Goal: Information Seeking & Learning: Find specific fact

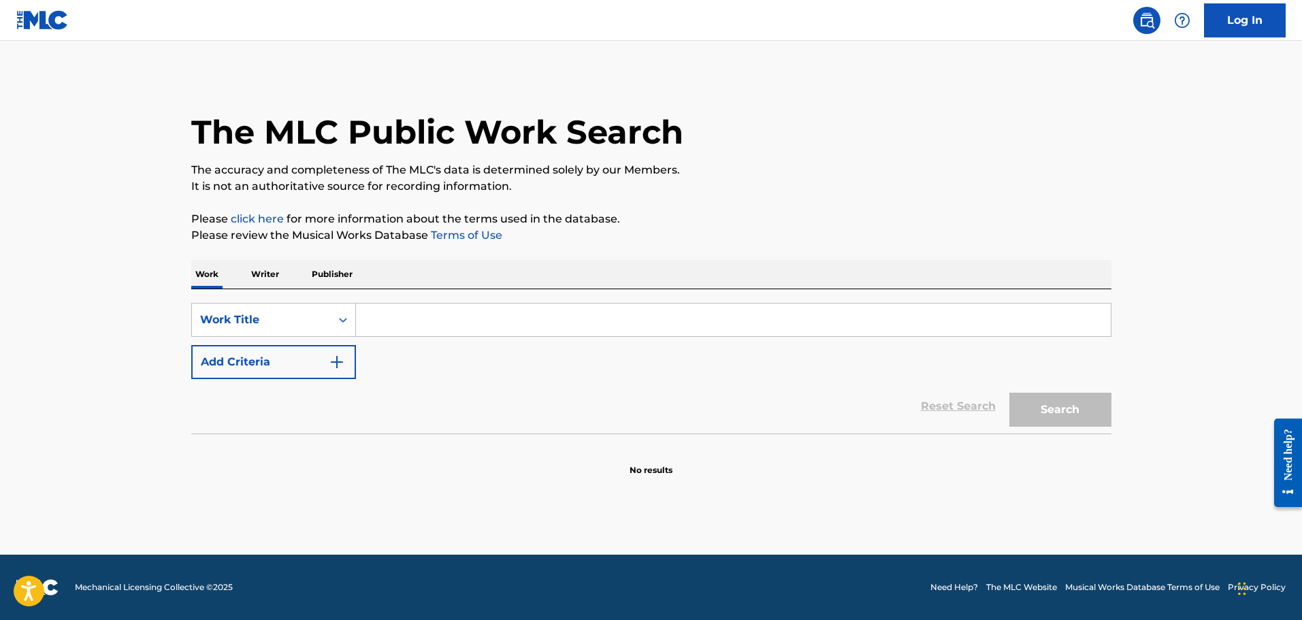
click at [421, 317] on input "Search Form" at bounding box center [733, 320] width 755 height 33
type input "hold you"
click at [255, 369] on button "Add Criteria" at bounding box center [273, 362] width 165 height 34
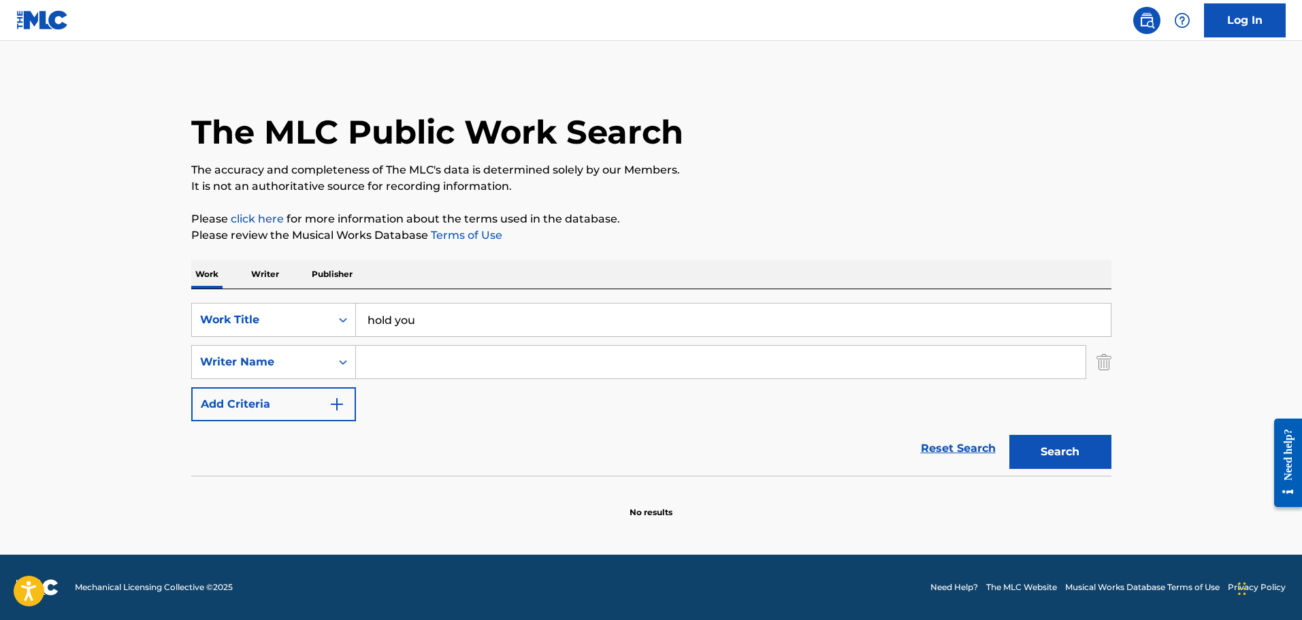
click at [428, 357] on input "Search Form" at bounding box center [721, 362] width 730 height 33
type input "[PERSON_NAME]"
click at [1009, 435] on button "Search" at bounding box center [1060, 452] width 102 height 34
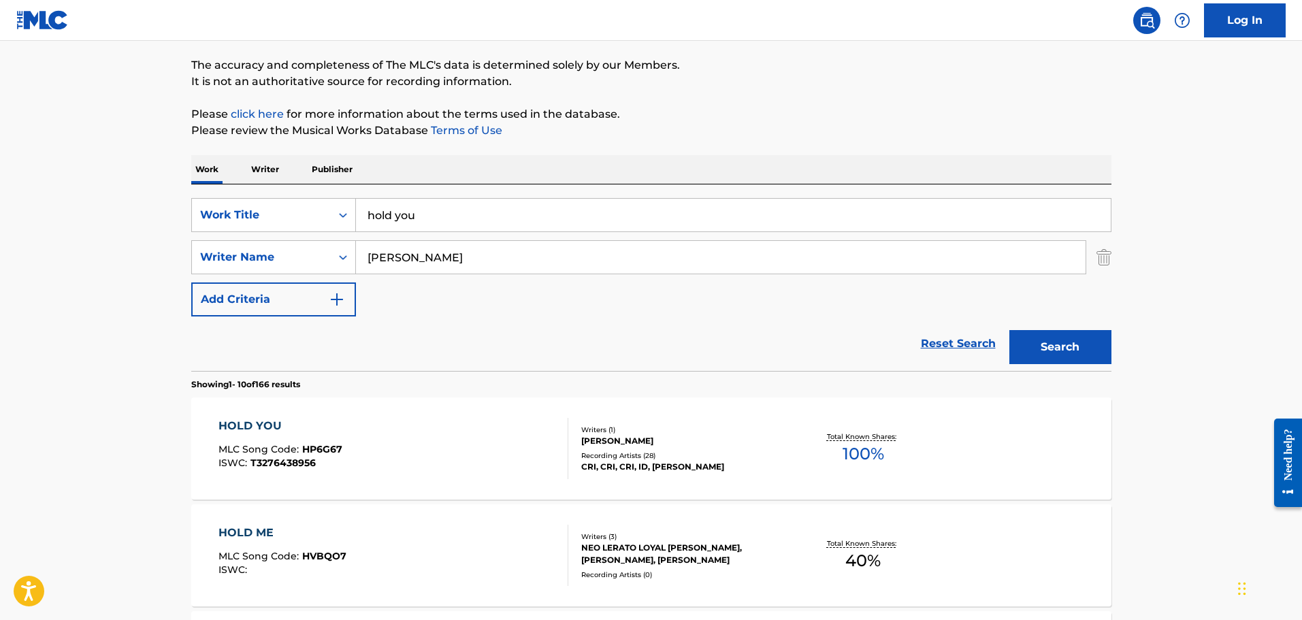
scroll to position [105, 0]
click at [427, 415] on div "HOLD YOU MLC Song Code : HP6G67 ISWC : T3276438956 Writers ( 1 ) [PERSON_NAME] …" at bounding box center [651, 448] width 920 height 102
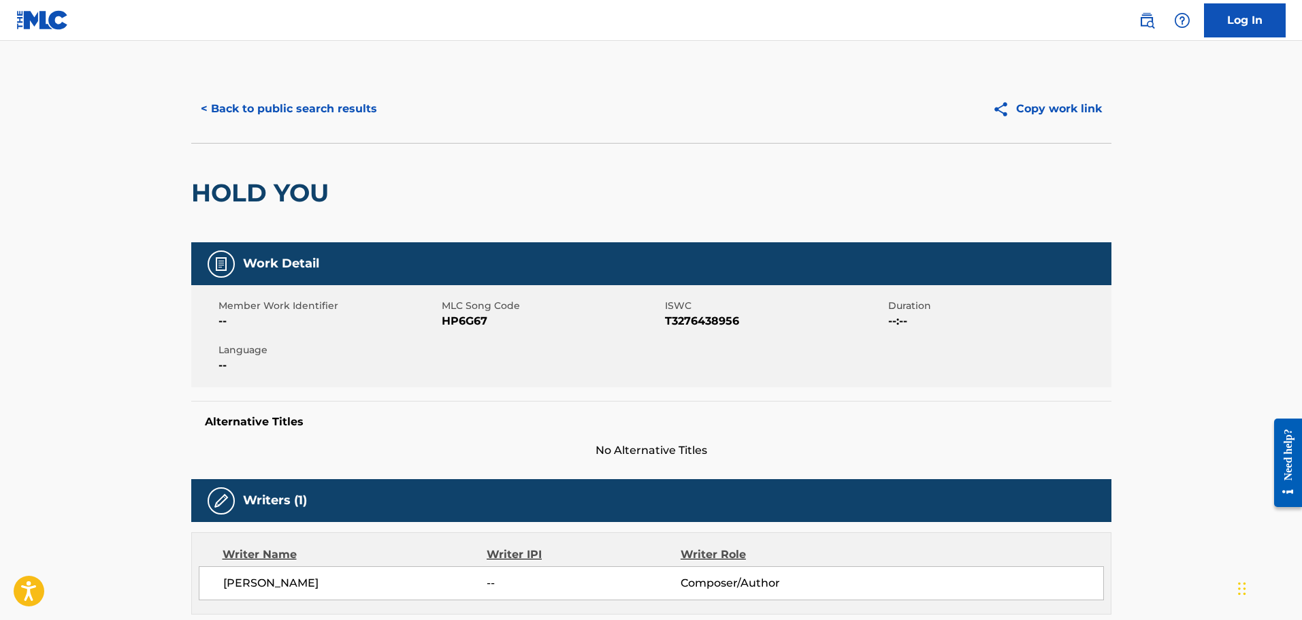
click at [236, 110] on button "< Back to public search results" at bounding box center [288, 109] width 195 height 34
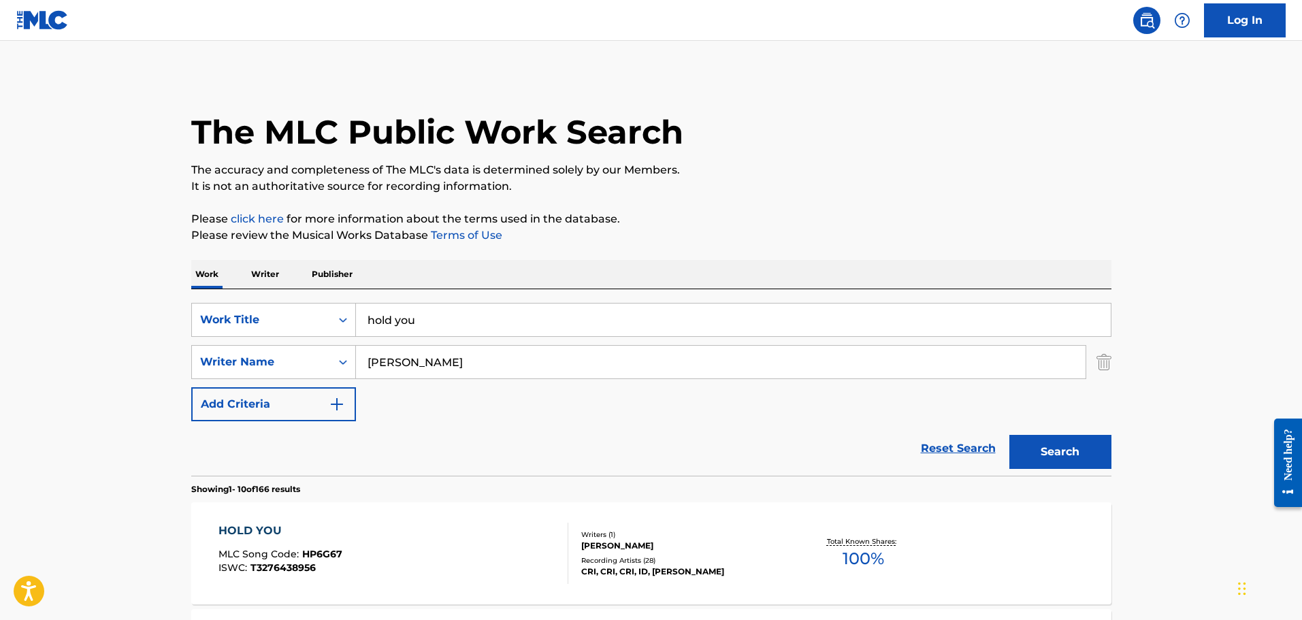
scroll to position [105, 0]
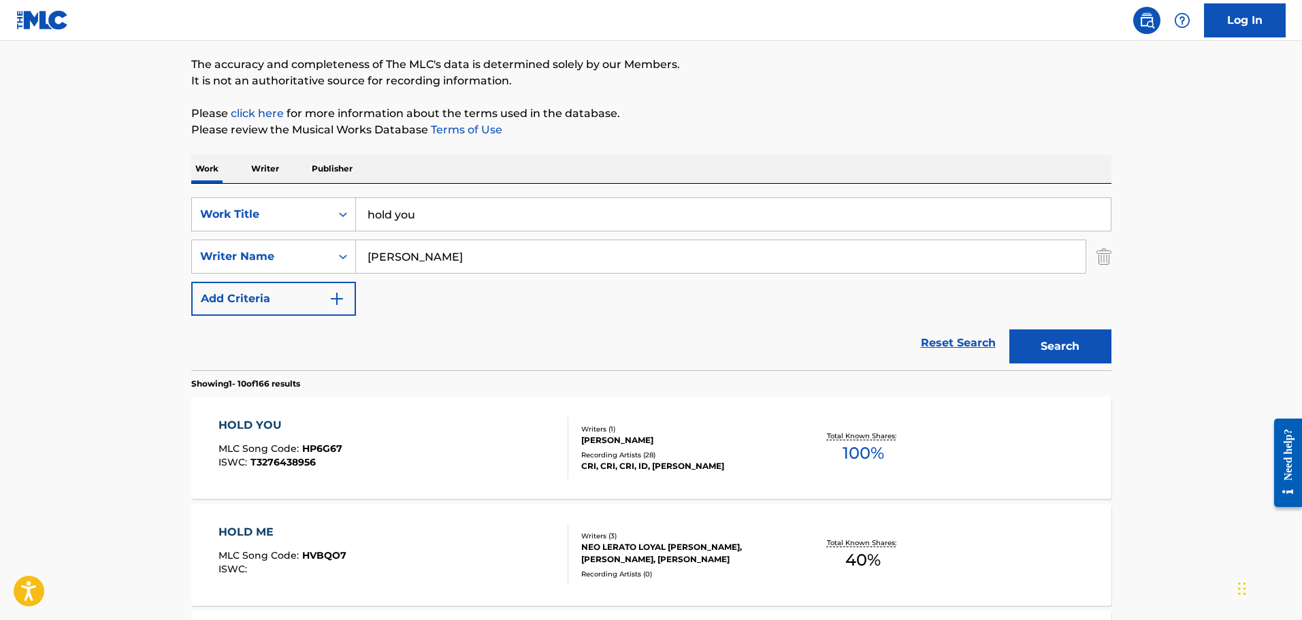
click at [321, 189] on div "SearchWithCriteriafddf33f5-a07d-4432-9b39-cbb0ba1ac125 Work Title hold you Sear…" at bounding box center [651, 277] width 920 height 186
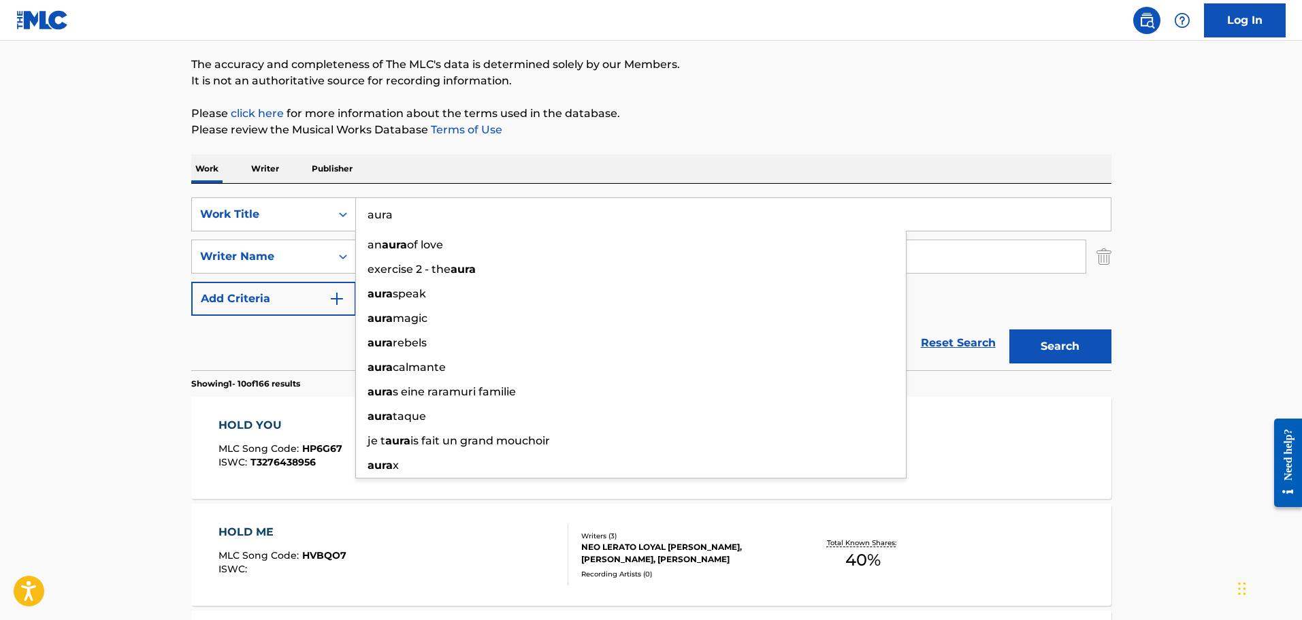
type input "aura"
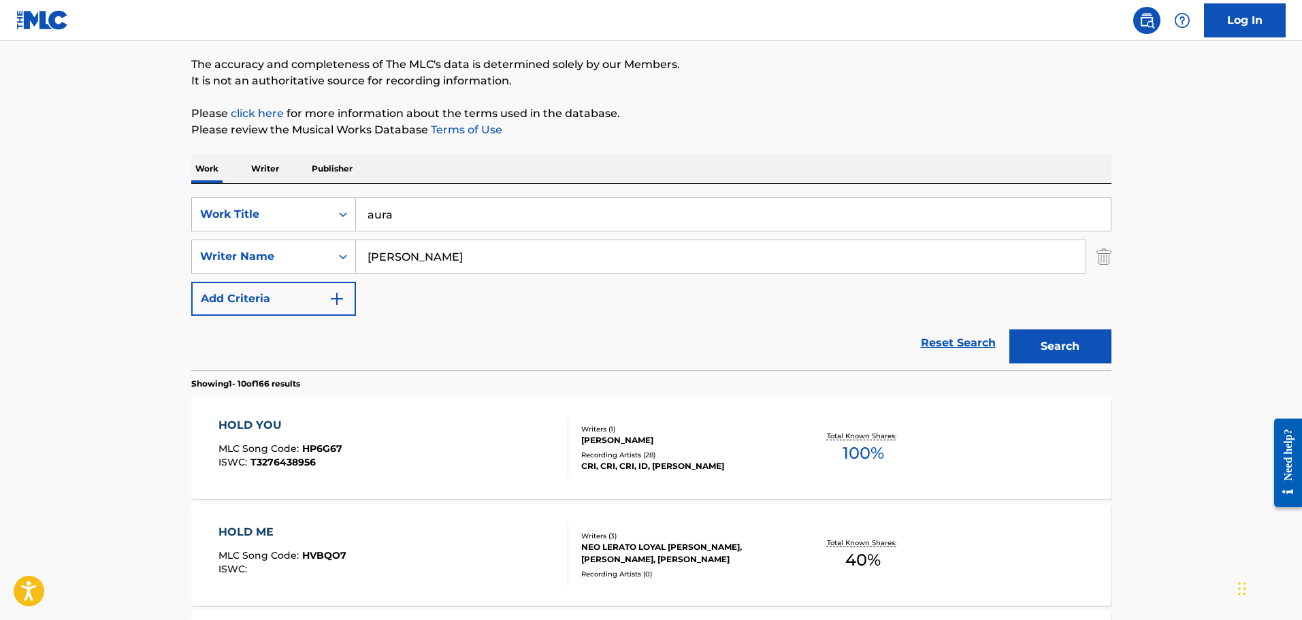
click at [297, 377] on section "Showing 1 - 10 of 166 results" at bounding box center [651, 380] width 920 height 20
drag, startPoint x: 312, startPoint y: 243, endPoint x: 293, endPoint y: 240, distance: 20.0
click at [293, 240] on div "SearchWithCriteriab85a9acb-7f12-46d0-bc41-0f71005eba21 Writer Name [PERSON_NAME]" at bounding box center [651, 257] width 920 height 34
click at [1009, 329] on button "Search" at bounding box center [1060, 346] width 102 height 34
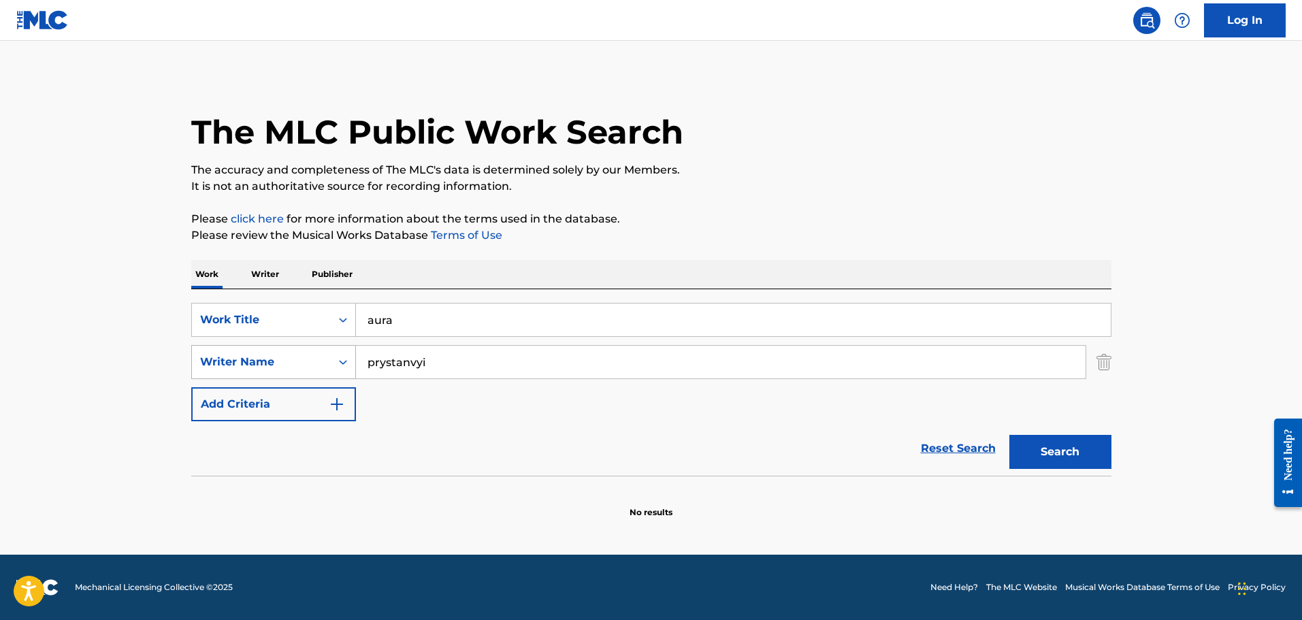
scroll to position [0, 0]
type input "prystavnyi"
click at [1009, 435] on button "Search" at bounding box center [1060, 452] width 102 height 34
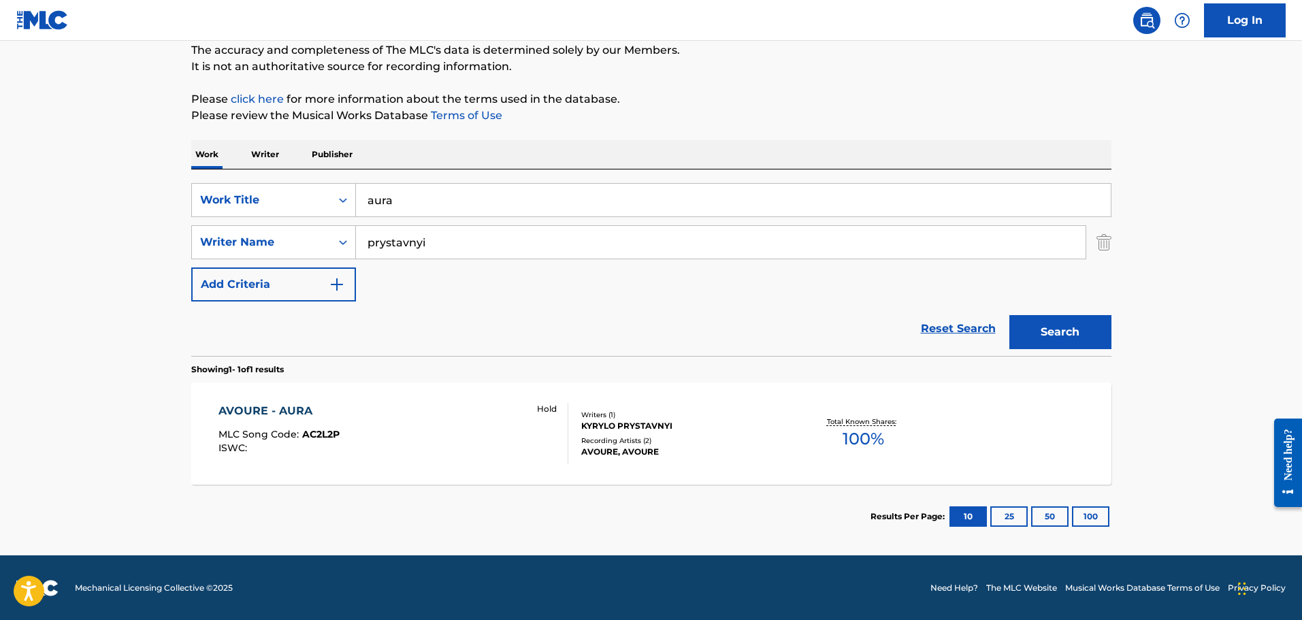
scroll to position [120, 0]
click at [261, 412] on div "AVOURE - AURA" at bounding box center [278, 410] width 121 height 16
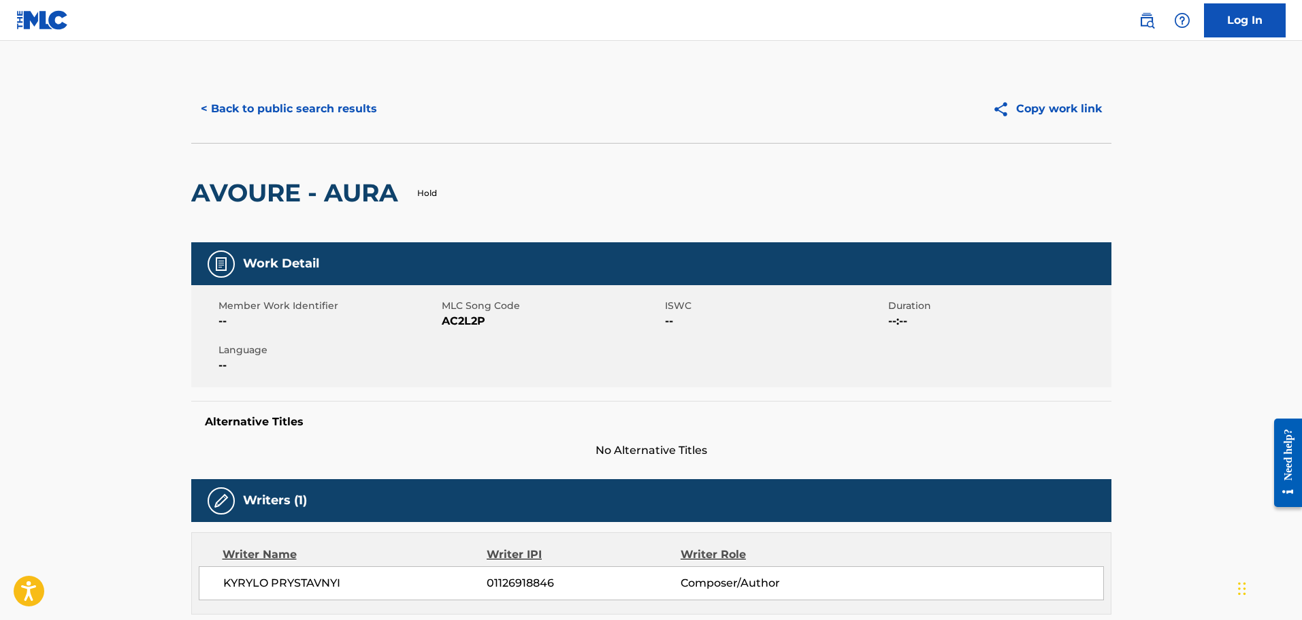
click at [210, 114] on button "< Back to public search results" at bounding box center [288, 109] width 195 height 34
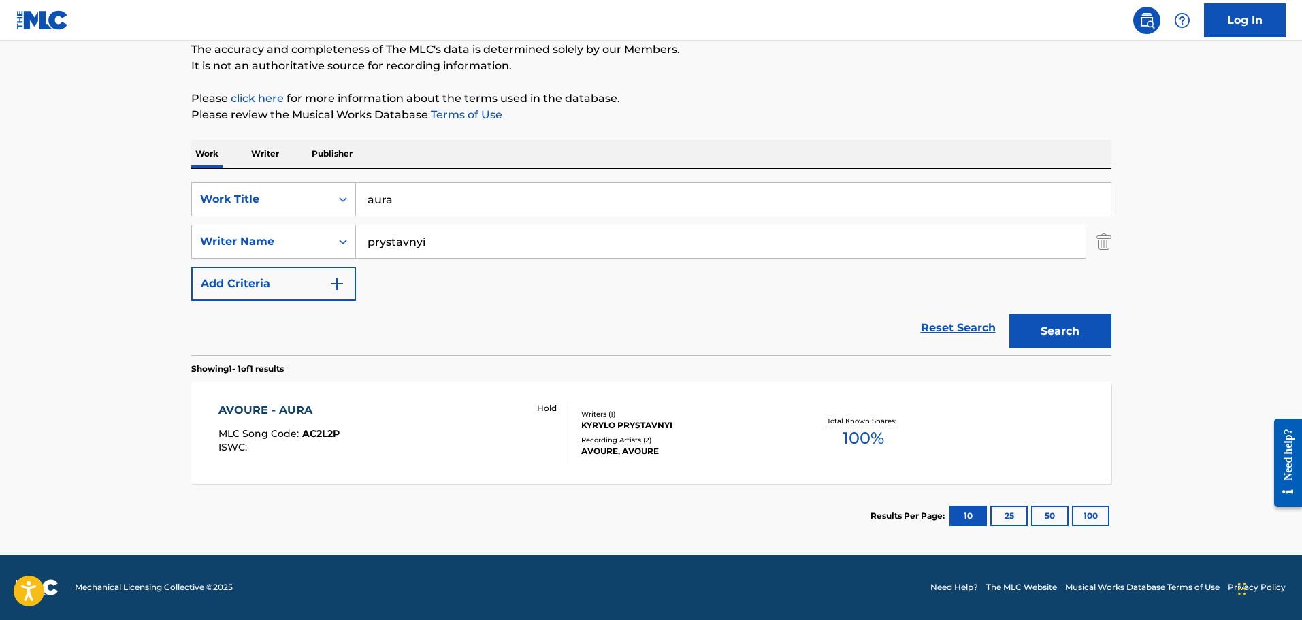
scroll to position [120, 0]
drag, startPoint x: 466, startPoint y: 203, endPoint x: 280, endPoint y: 164, distance: 189.1
click at [280, 164] on div "Work Writer Publisher SearchWithCriteriafddf33f5-a07d-4432-9b39-cbb0ba1ac125 Wo…" at bounding box center [651, 344] width 920 height 408
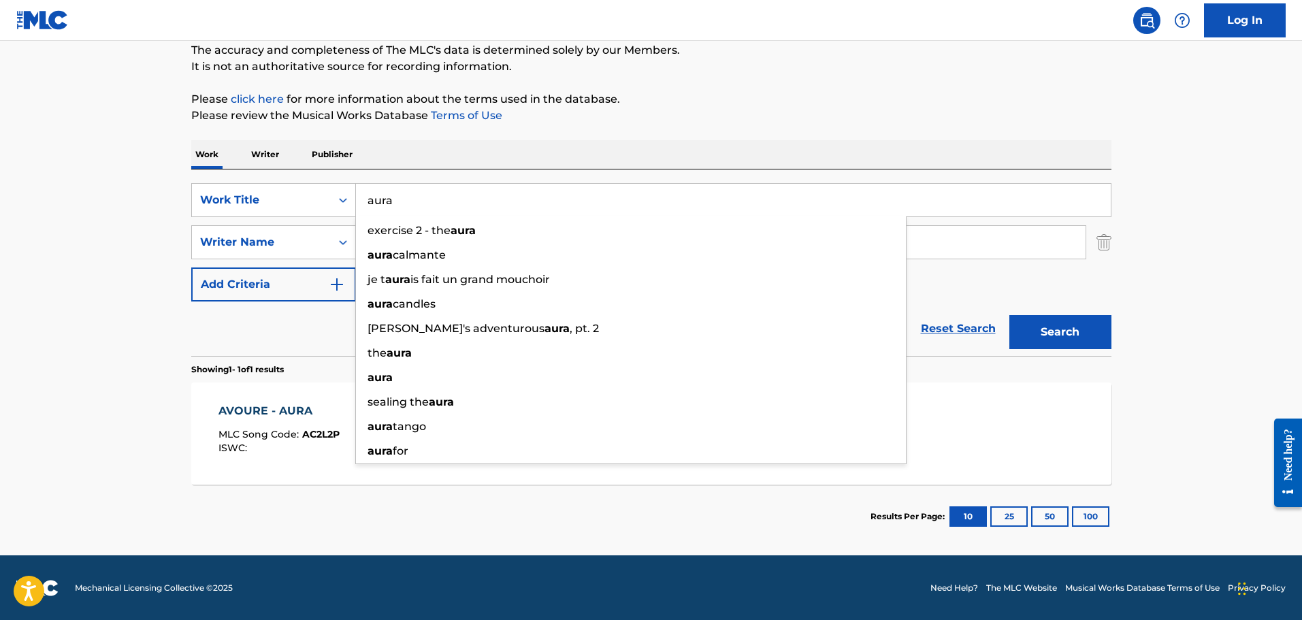
click at [423, 199] on input "aura" at bounding box center [733, 200] width 755 height 33
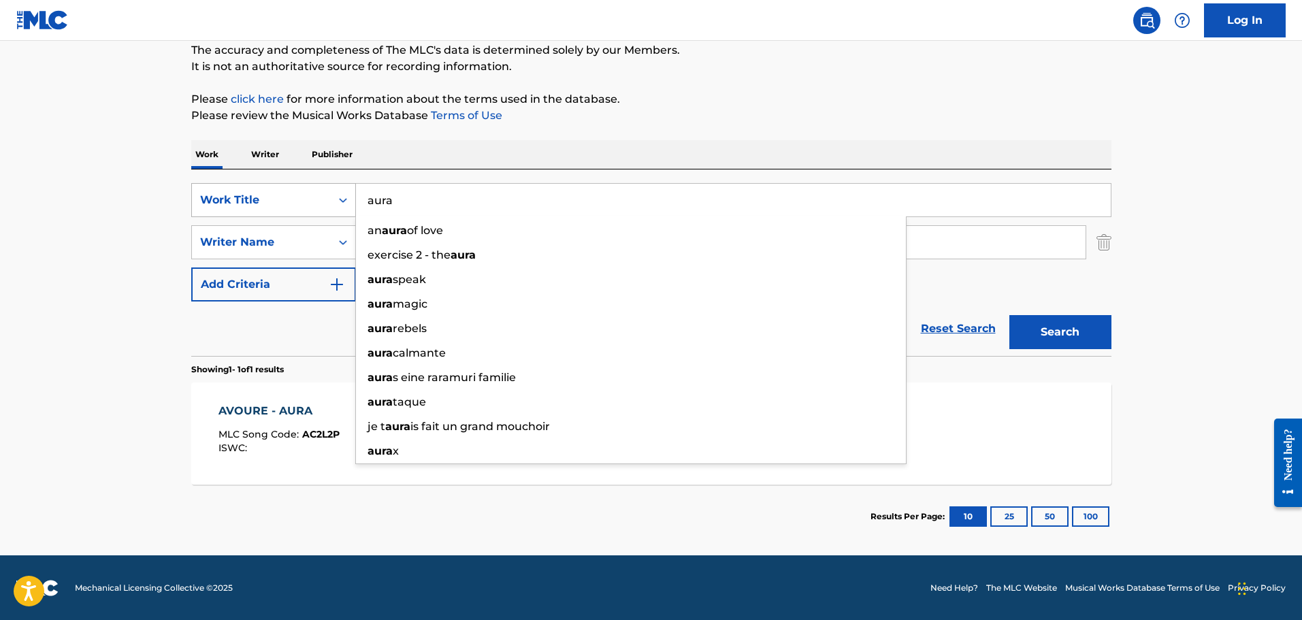
drag, startPoint x: 423, startPoint y: 199, endPoint x: 342, endPoint y: 195, distance: 81.8
click at [342, 195] on div "SearchWithCriteriafddf33f5-a07d-4432-9b39-cbb0ba1ac125 Work Title aura an aura …" at bounding box center [651, 200] width 920 height 34
type input "hold you"
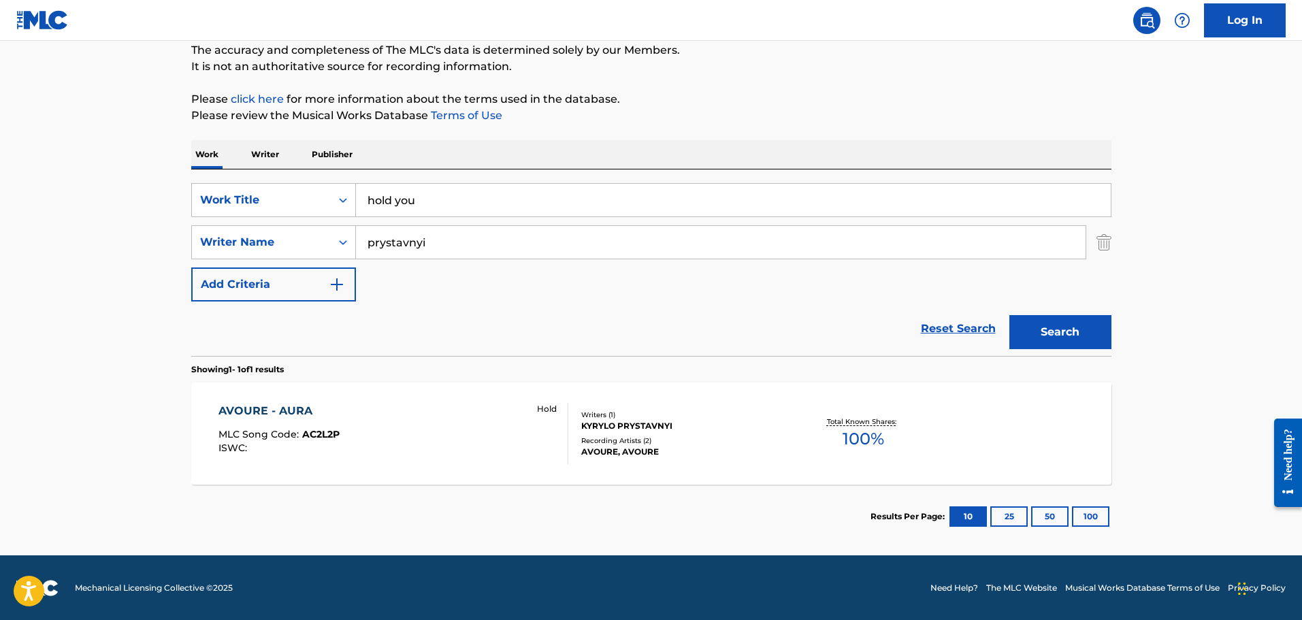
click at [689, 149] on div "Work Writer Publisher" at bounding box center [651, 154] width 920 height 29
drag, startPoint x: 462, startPoint y: 241, endPoint x: 365, endPoint y: 234, distance: 96.9
click at [380, 235] on input "prystavnyi" at bounding box center [721, 242] width 730 height 33
type input "p"
type input "[PERSON_NAME]"
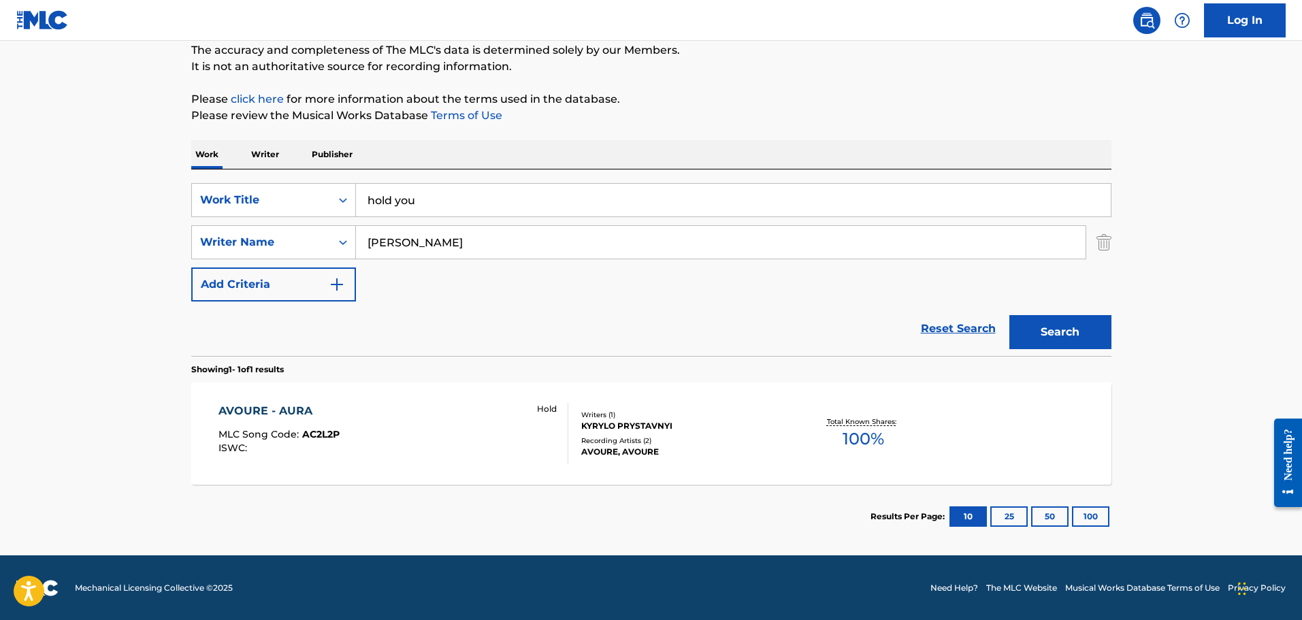
click at [1009, 315] on button "Search" at bounding box center [1060, 332] width 102 height 34
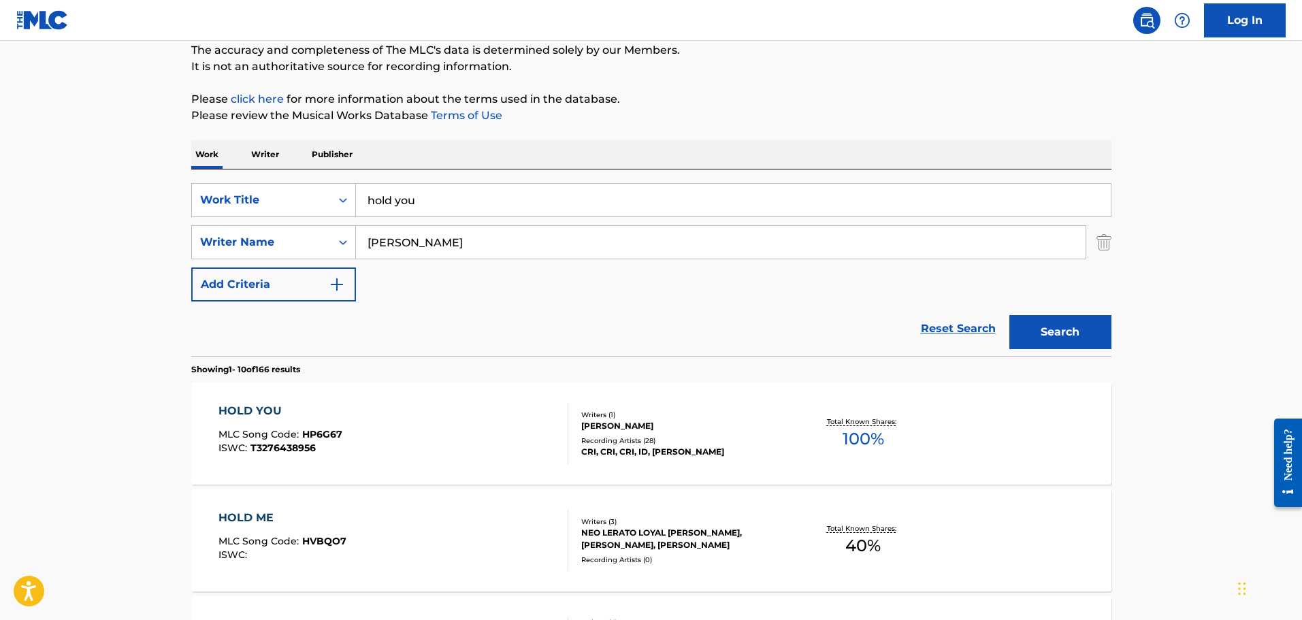
click at [260, 414] on div "HOLD YOU" at bounding box center [280, 411] width 124 height 16
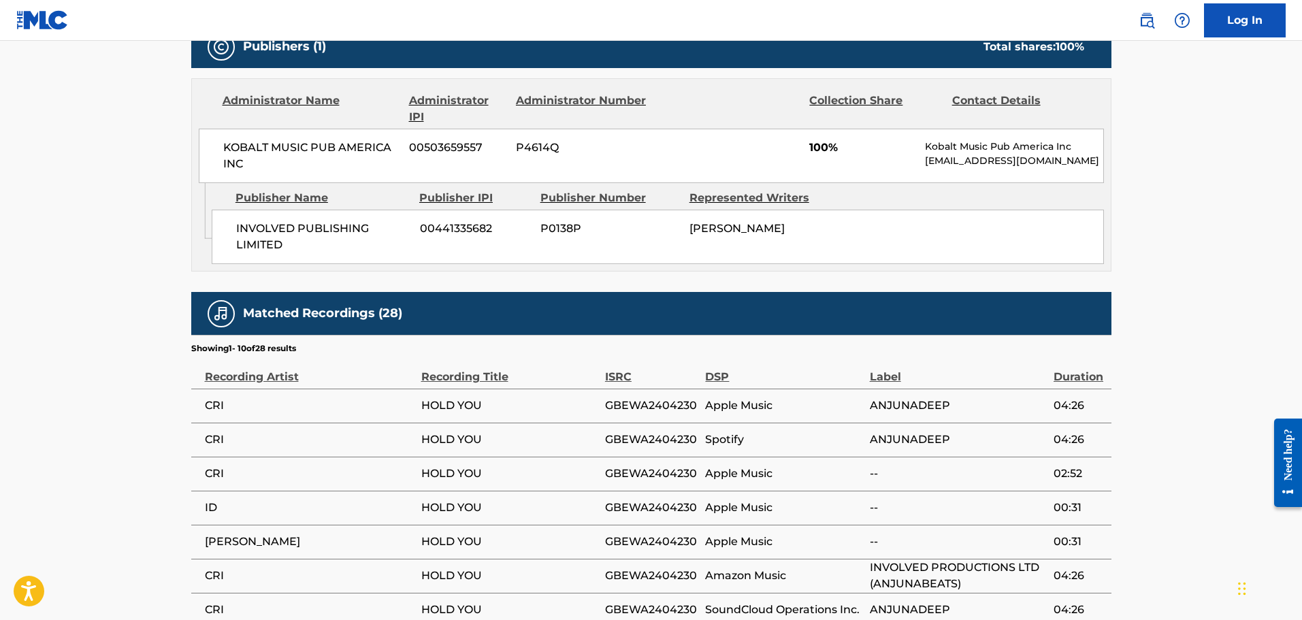
scroll to position [621, 0]
